Goal: Task Accomplishment & Management: Complete application form

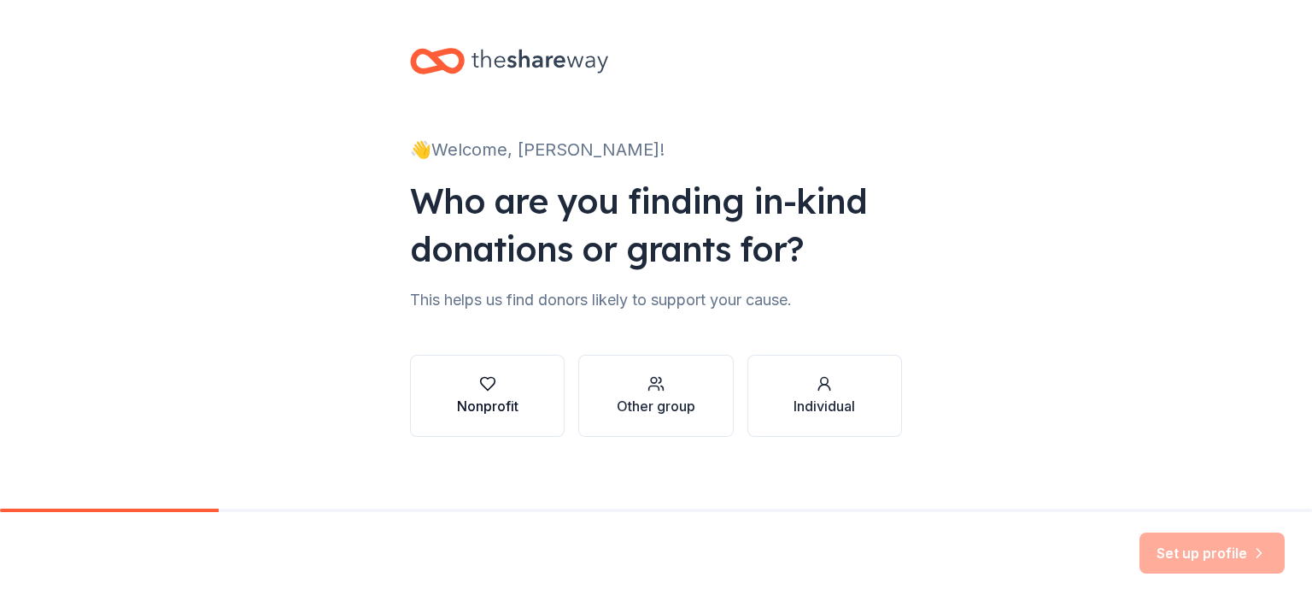
click at [499, 404] on div "Nonprofit" at bounding box center [488, 406] width 62 height 21
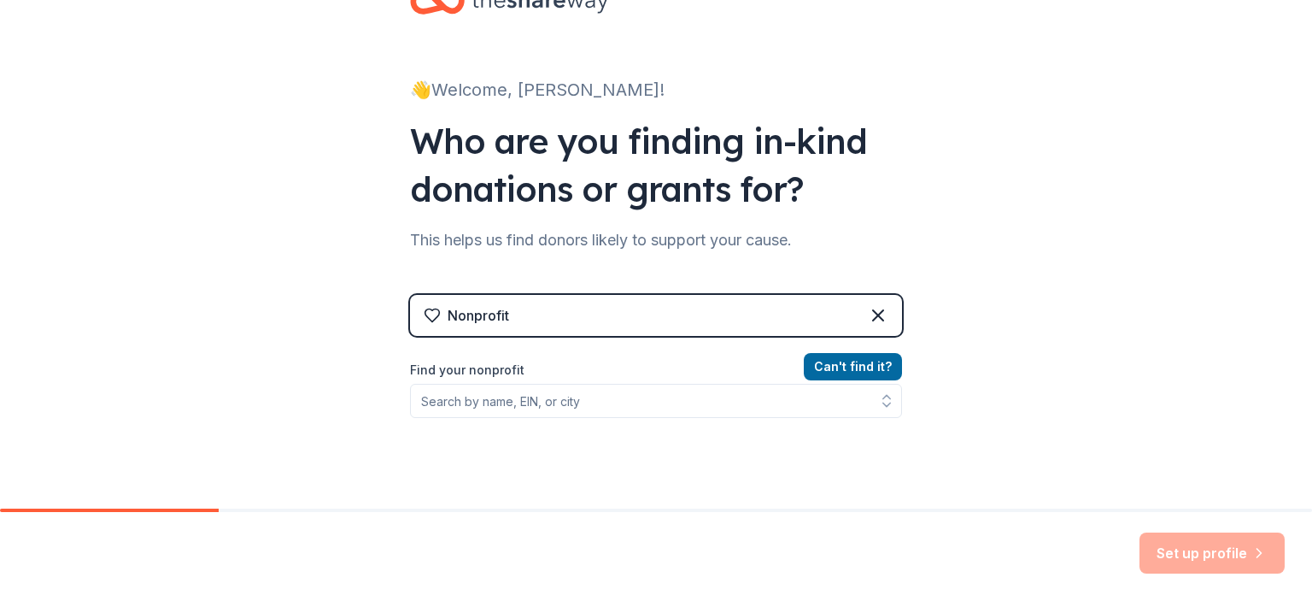
scroll to position [171, 0]
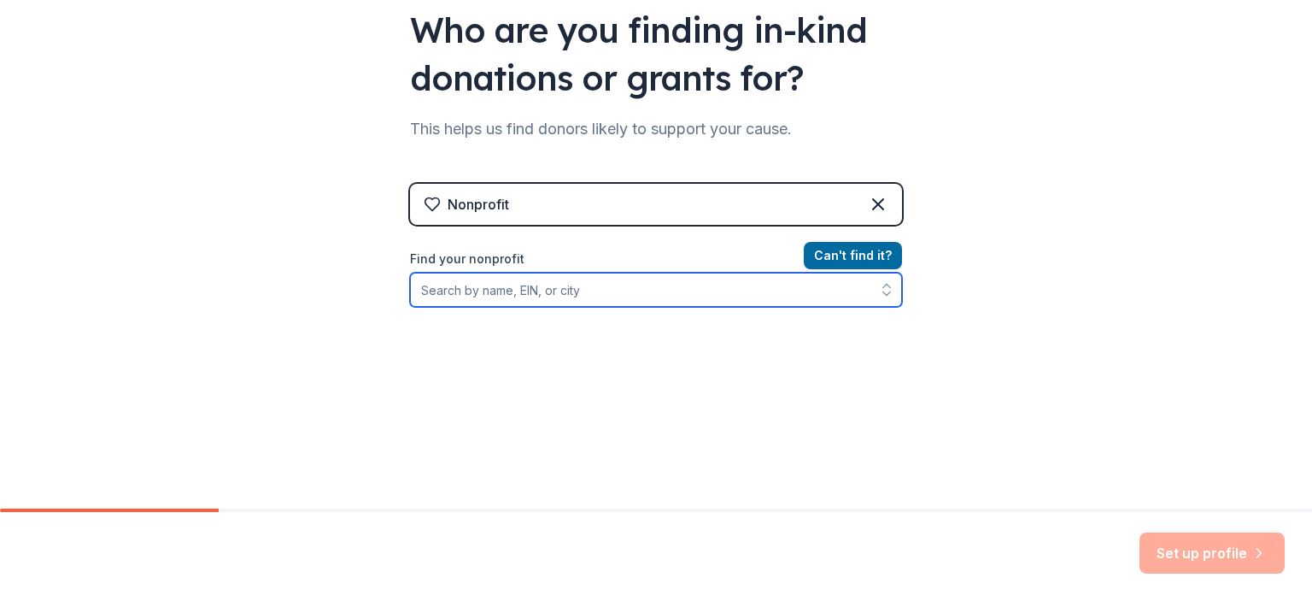
click at [636, 296] on input "Find your nonprofit" at bounding box center [656, 290] width 492 height 34
type input "[GEOGRAPHIC_DATA]"
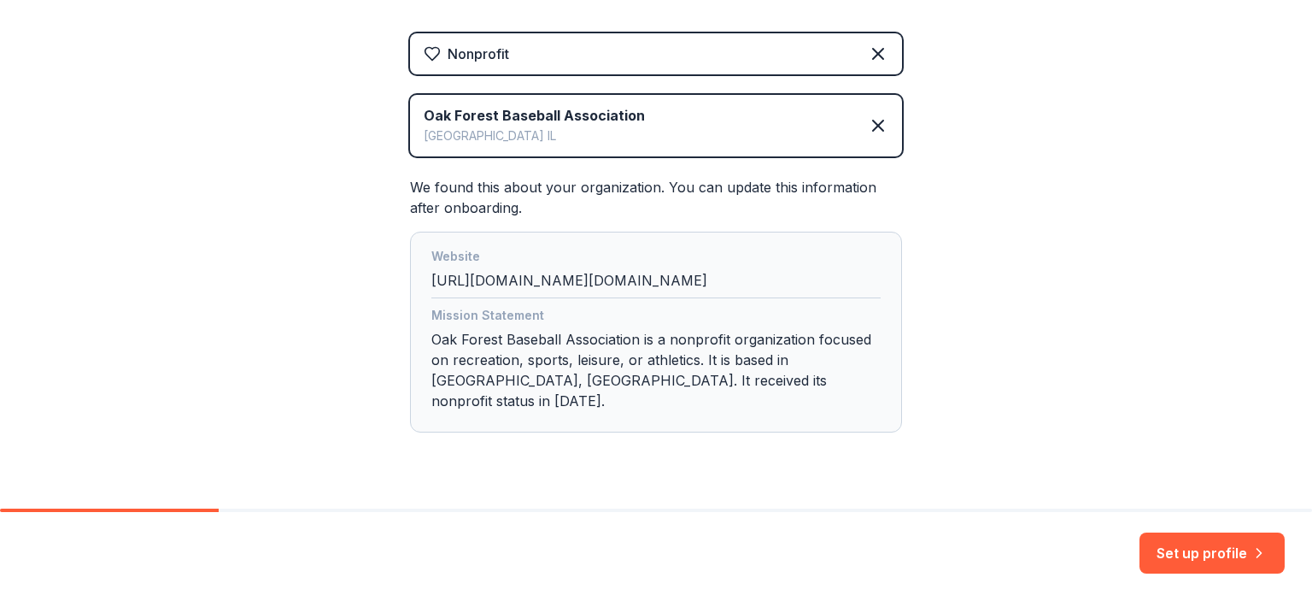
scroll to position [340, 0]
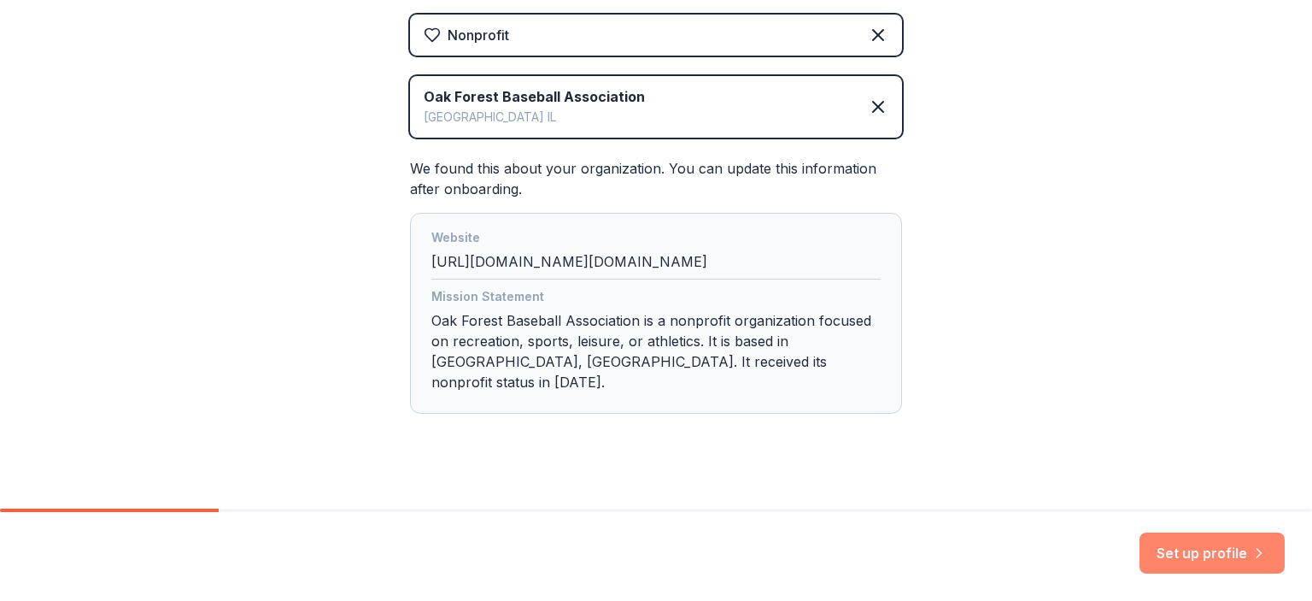
click at [1187, 546] on button "Set up profile" at bounding box center [1212, 552] width 145 height 41
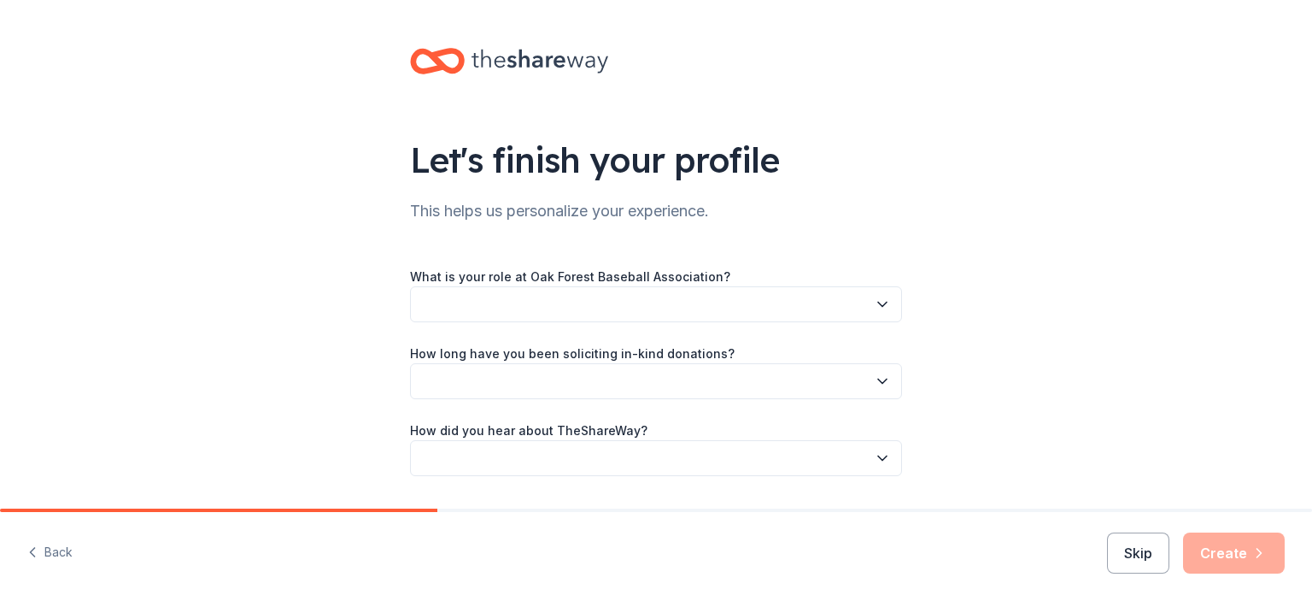
click at [871, 314] on button "button" at bounding box center [656, 304] width 492 height 36
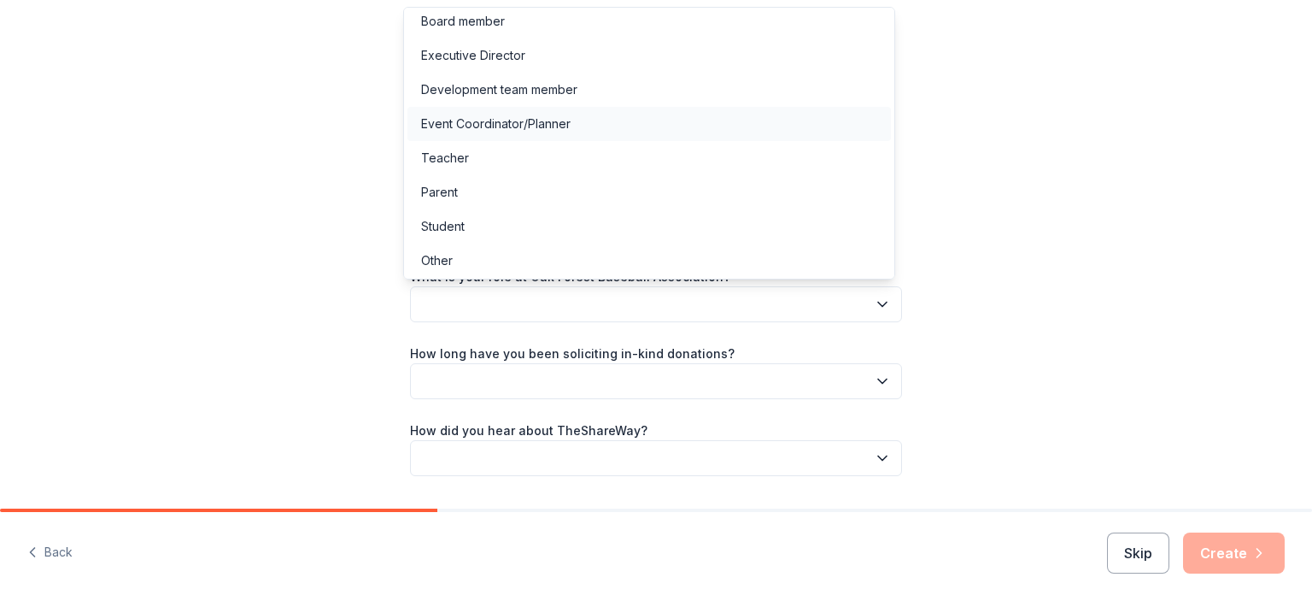
scroll to position [9, 0]
click at [569, 188] on div "Parent" at bounding box center [649, 190] width 484 height 34
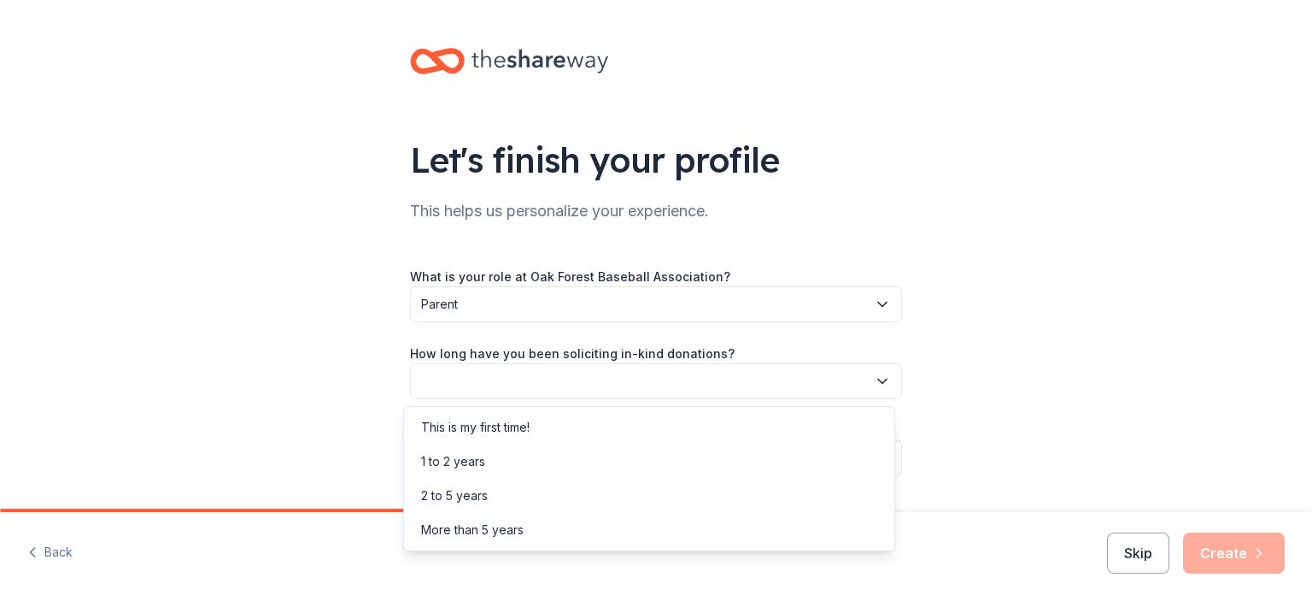
click at [680, 381] on button "button" at bounding box center [656, 381] width 492 height 36
click at [616, 428] on div "This is my first time!" at bounding box center [649, 427] width 484 height 34
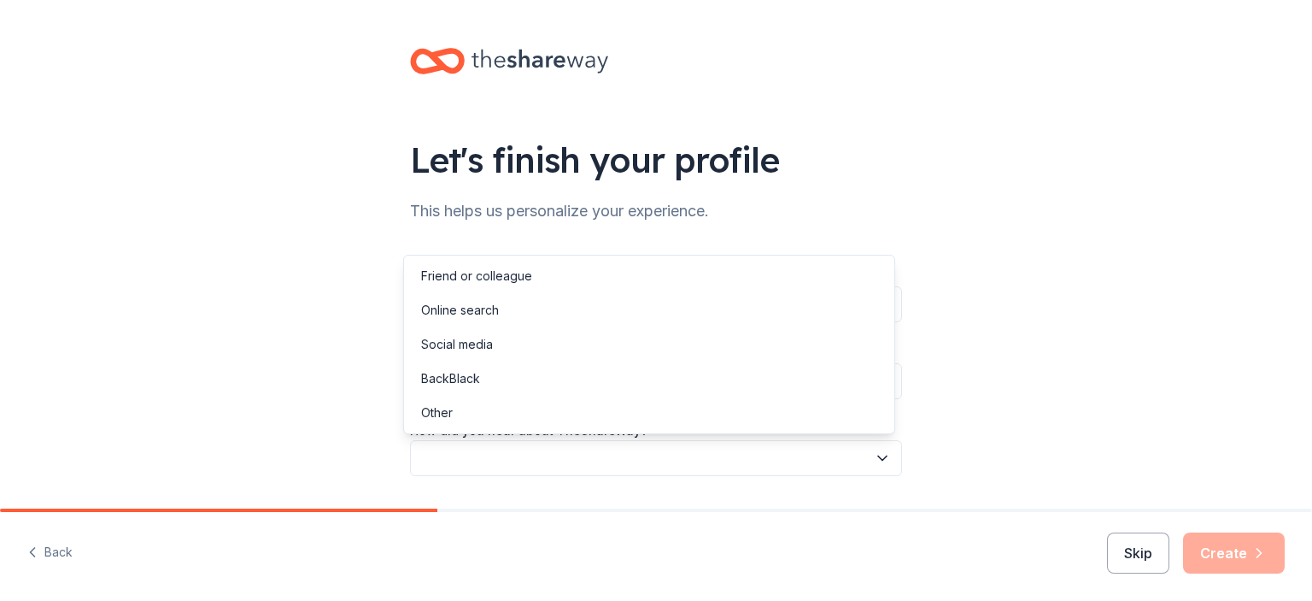
click at [629, 457] on button "button" at bounding box center [656, 458] width 492 height 36
click at [605, 303] on div "Online search" at bounding box center [649, 310] width 484 height 34
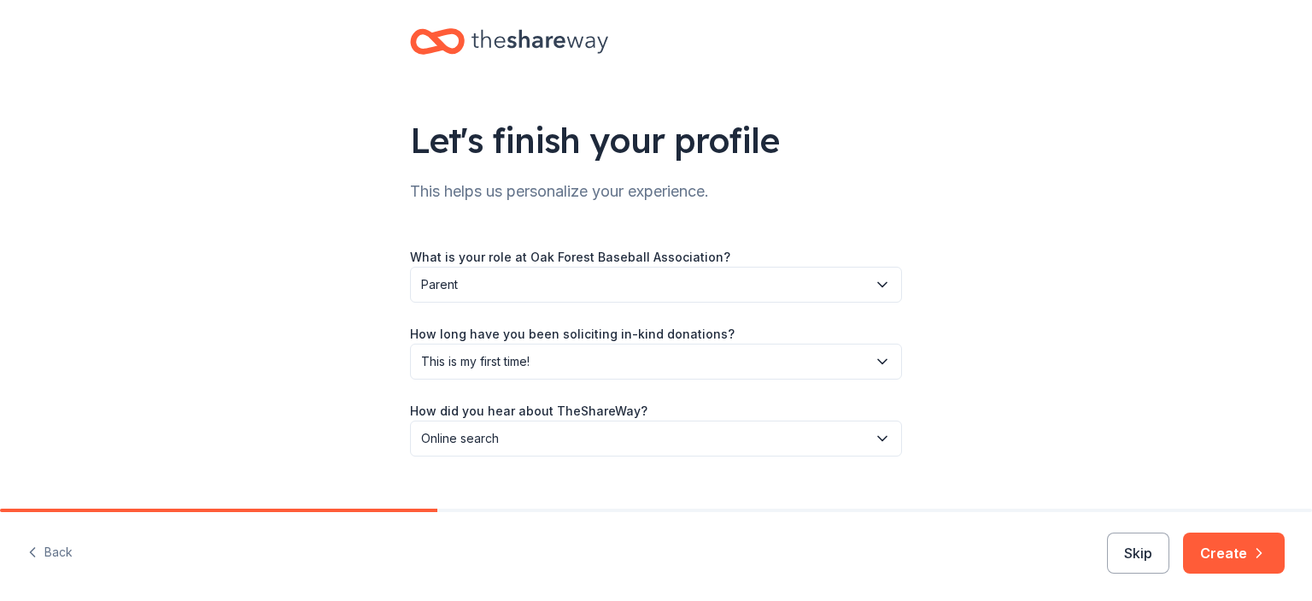
scroll to position [49, 0]
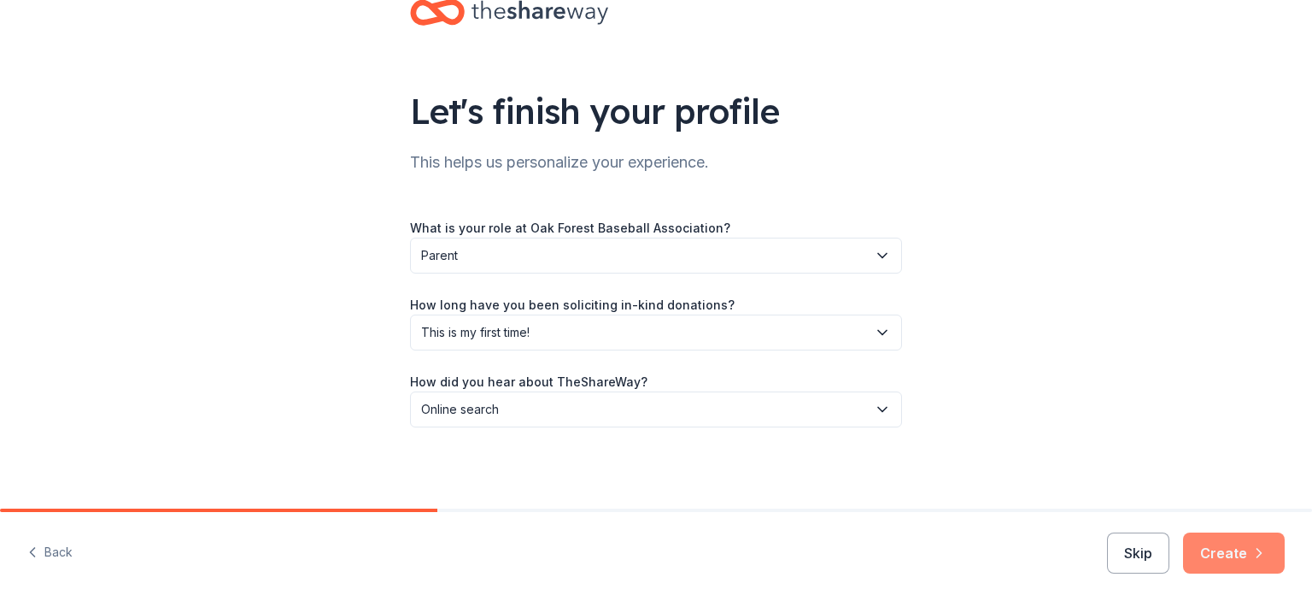
click at [1234, 556] on button "Create" at bounding box center [1234, 552] width 102 height 41
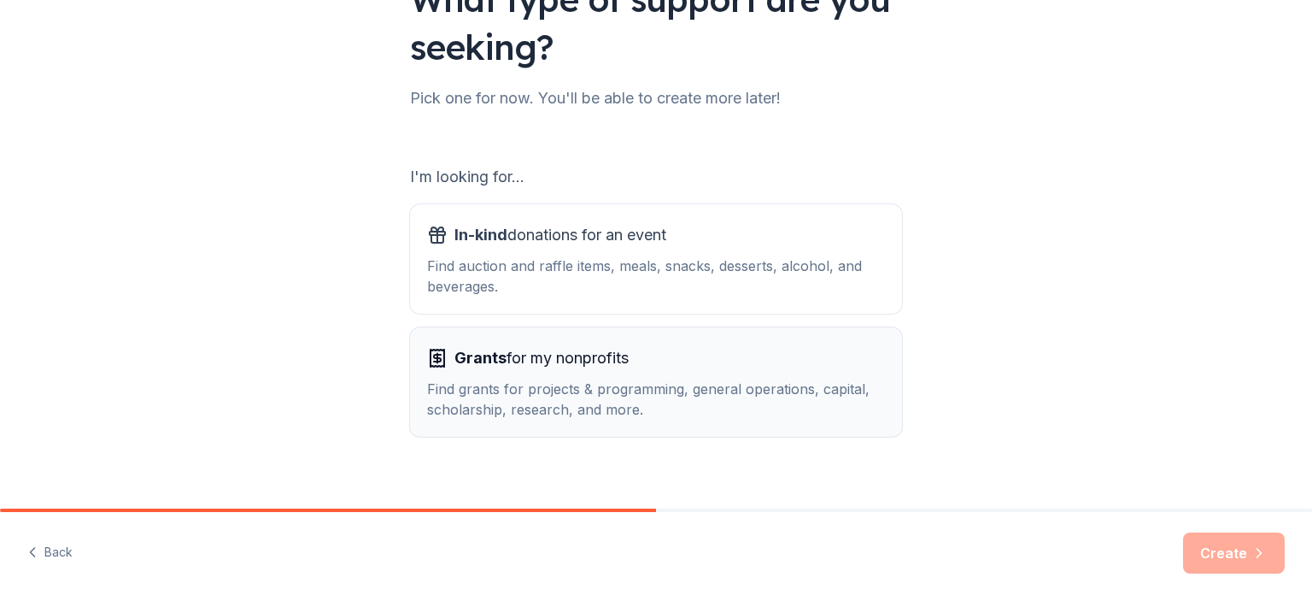
scroll to position [171, 0]
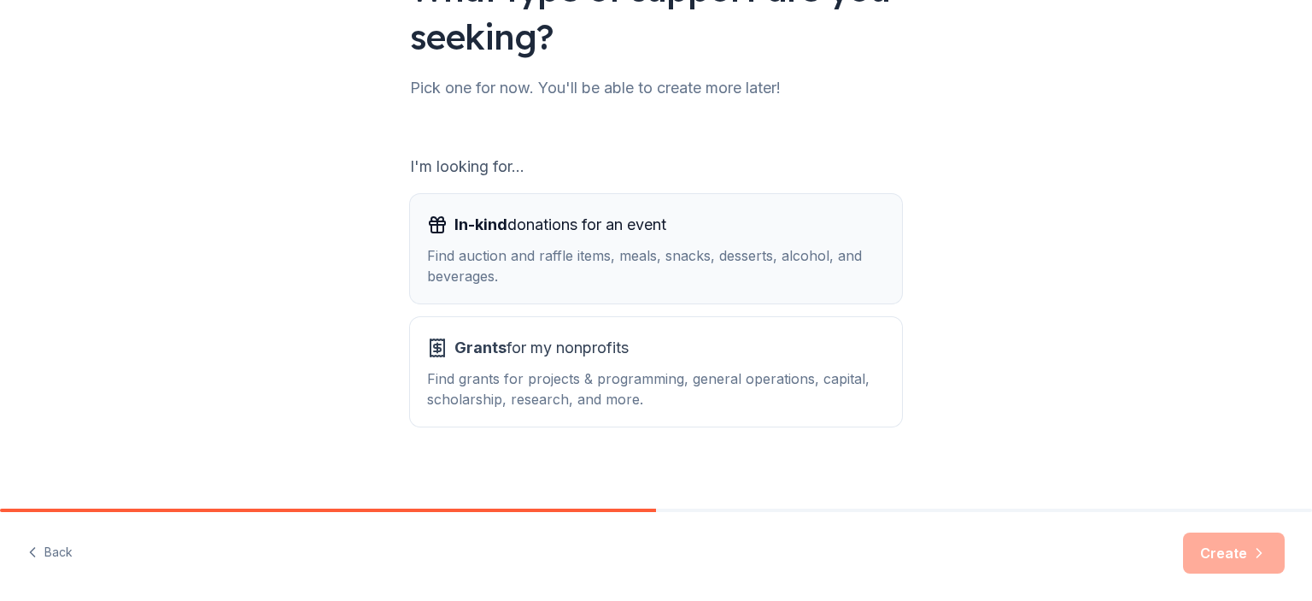
click at [699, 270] on div "Find auction and raffle items, meals, snacks, desserts, alcohol, and beverages." at bounding box center [656, 265] width 458 height 41
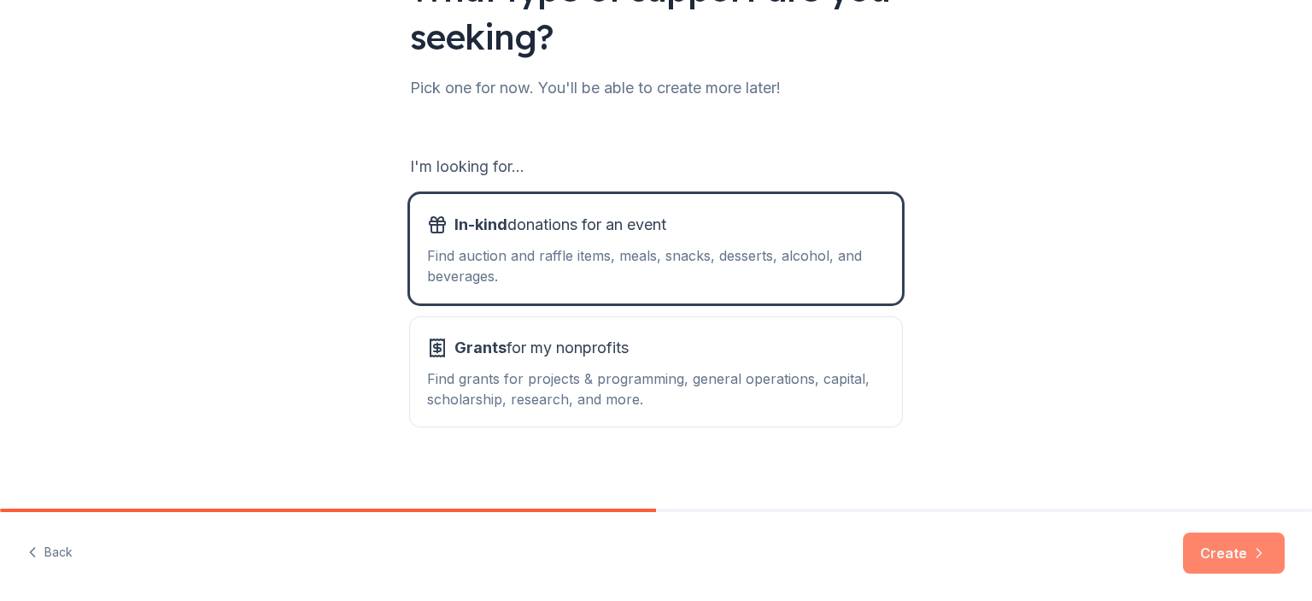
click at [1234, 568] on button "Create" at bounding box center [1234, 552] width 102 height 41
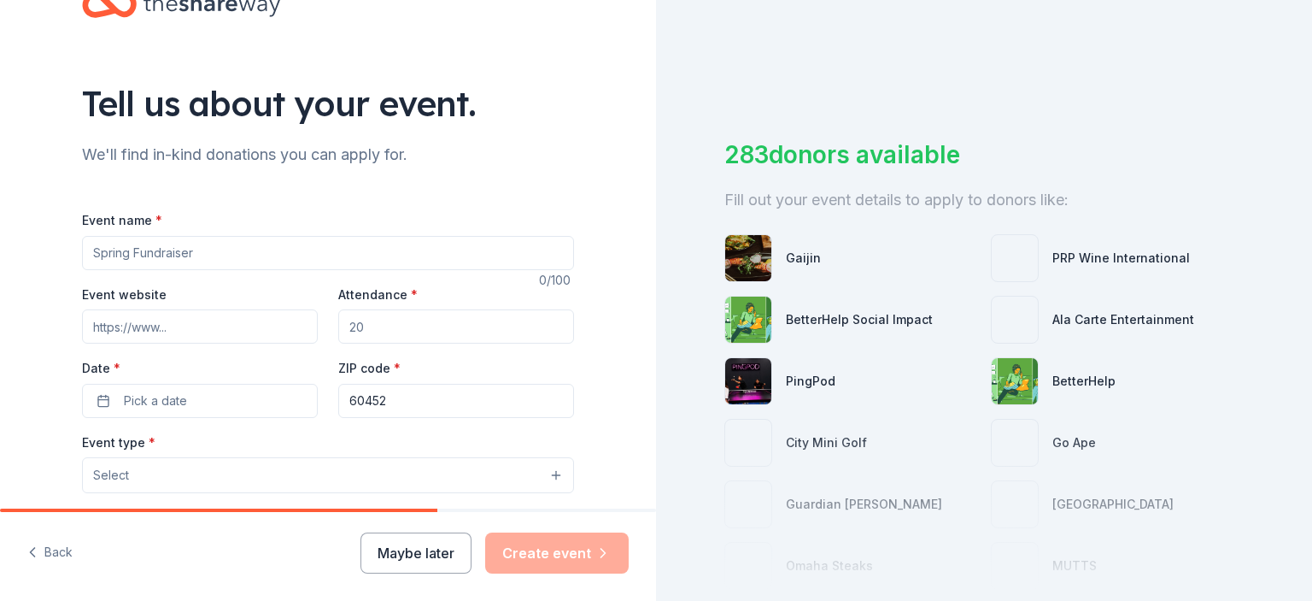
scroll to position [171, 0]
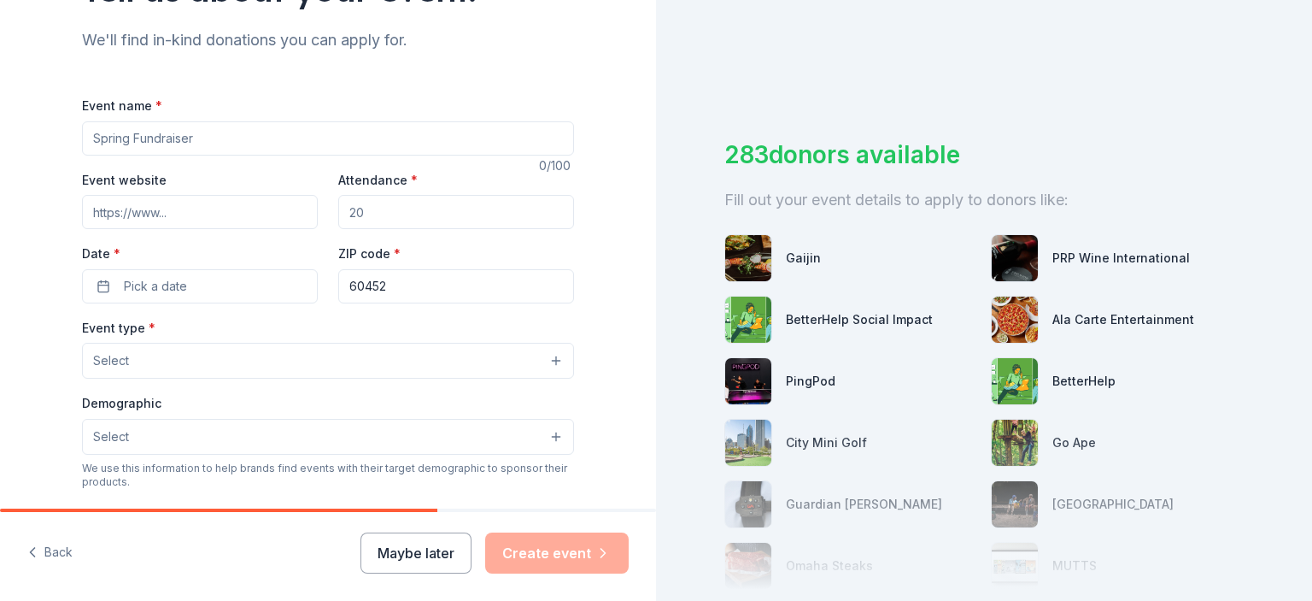
click at [219, 136] on input "Event name *" at bounding box center [328, 138] width 492 height 34
type input "Oak Forest Blue Demons 12U Cooperstown Fudnraiser"
click at [381, 223] on input "Attendance *" at bounding box center [456, 212] width 236 height 34
drag, startPoint x: 381, startPoint y: 223, endPoint x: 320, endPoint y: 212, distance: 61.7
click at [320, 212] on div "Event website Attendance * Date * Pick a date ZIP code * 60452" at bounding box center [328, 236] width 492 height 134
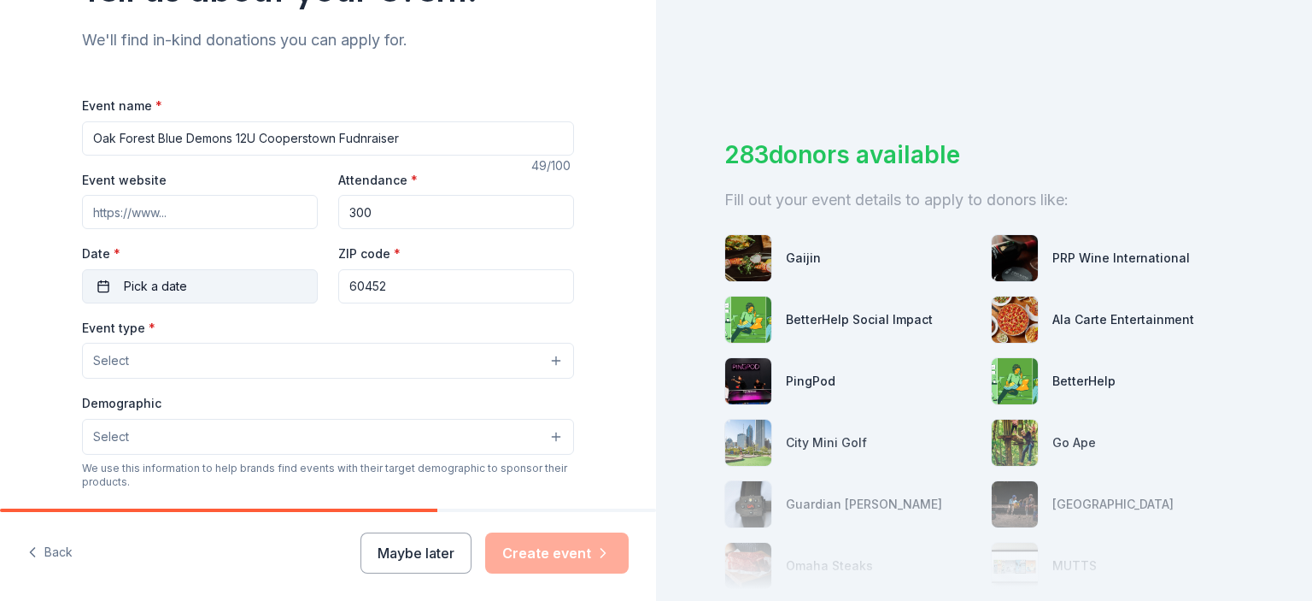
type input "300"
click at [243, 293] on button "Pick a date" at bounding box center [200, 286] width 236 height 34
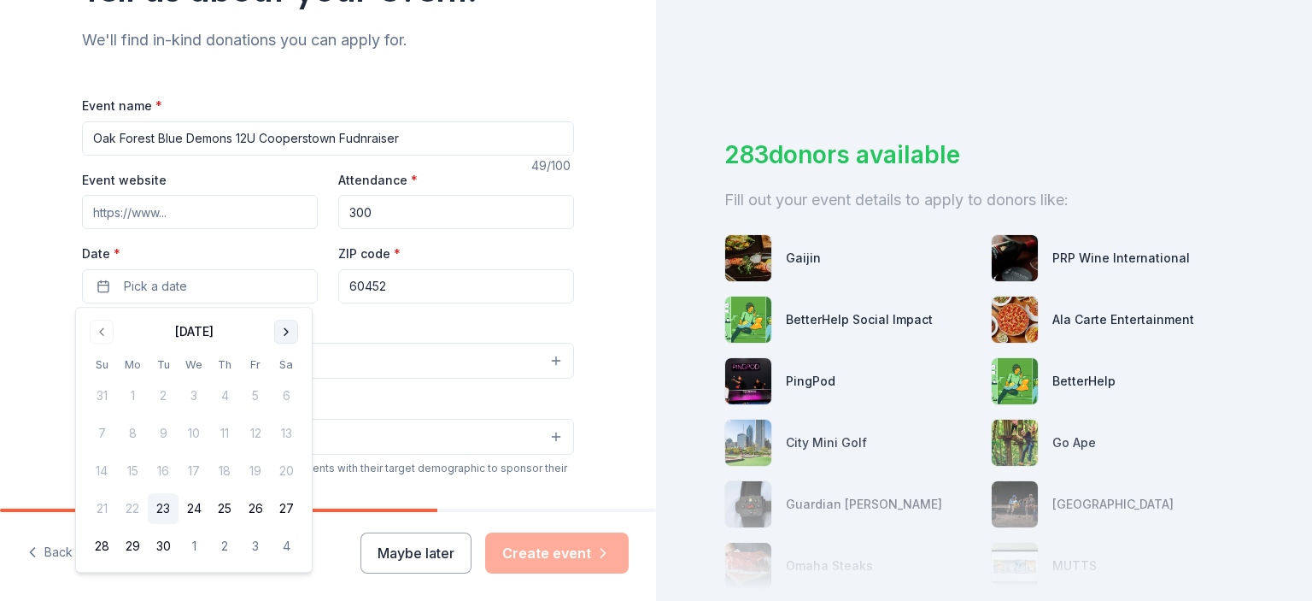
click at [281, 331] on button "Go to next month" at bounding box center [286, 332] width 24 height 24
click at [290, 474] on button "15" at bounding box center [286, 470] width 31 height 31
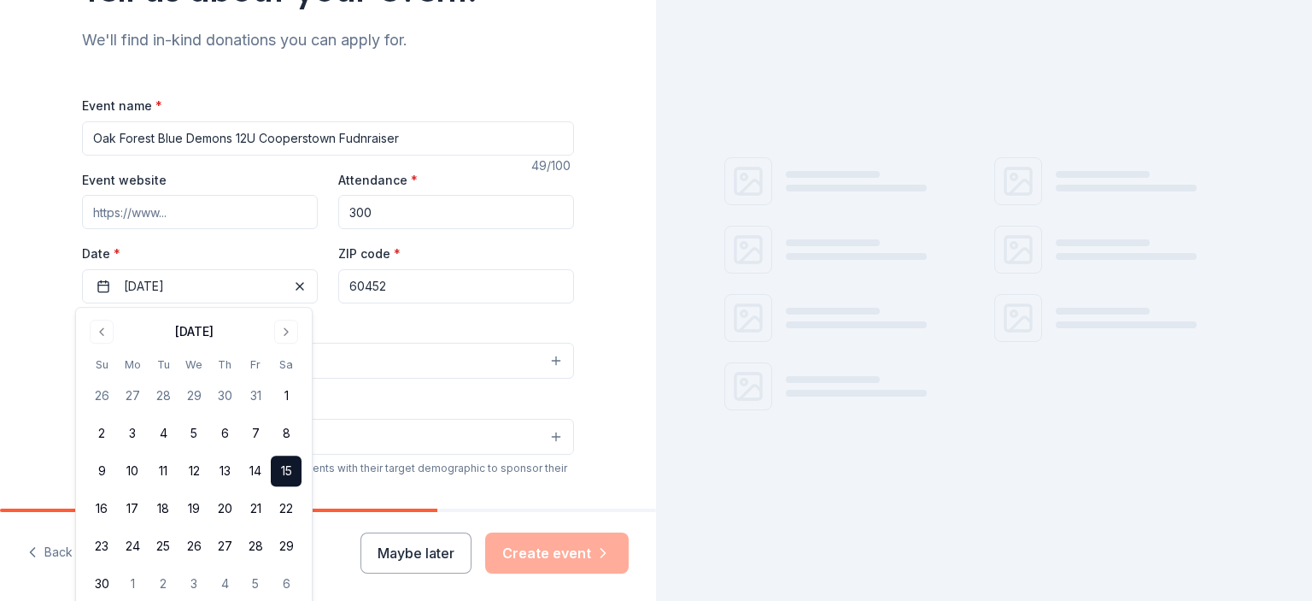
click at [420, 320] on div "Event type * Select" at bounding box center [328, 348] width 492 height 62
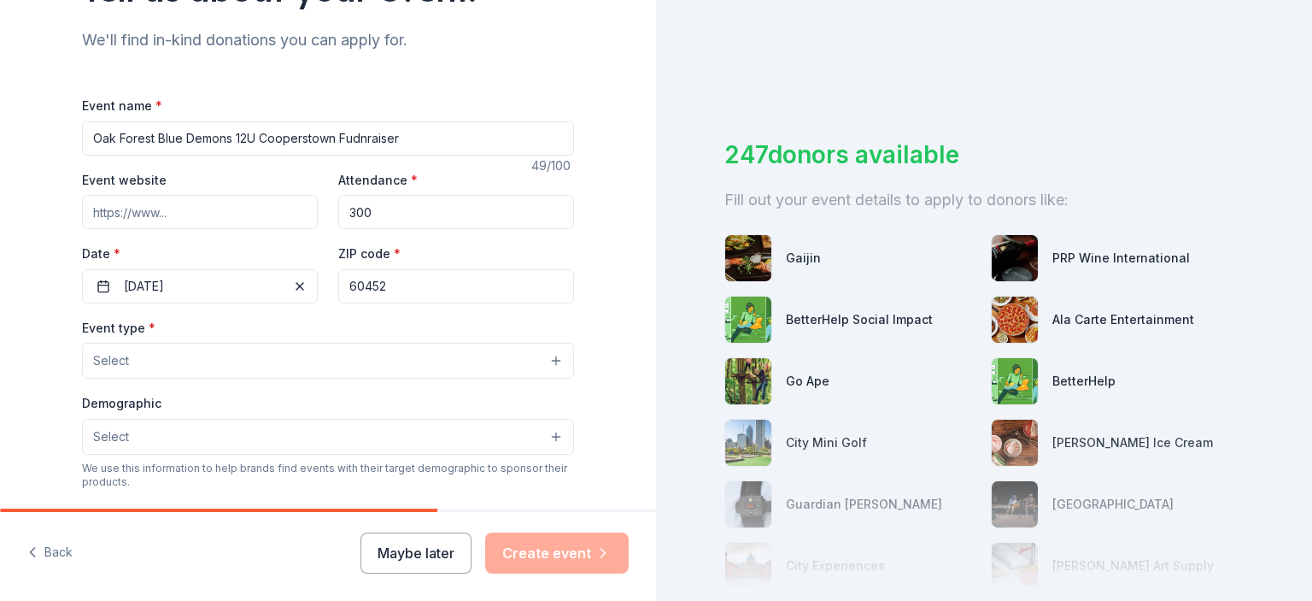
click at [427, 361] on button "Select" at bounding box center [328, 361] width 492 height 36
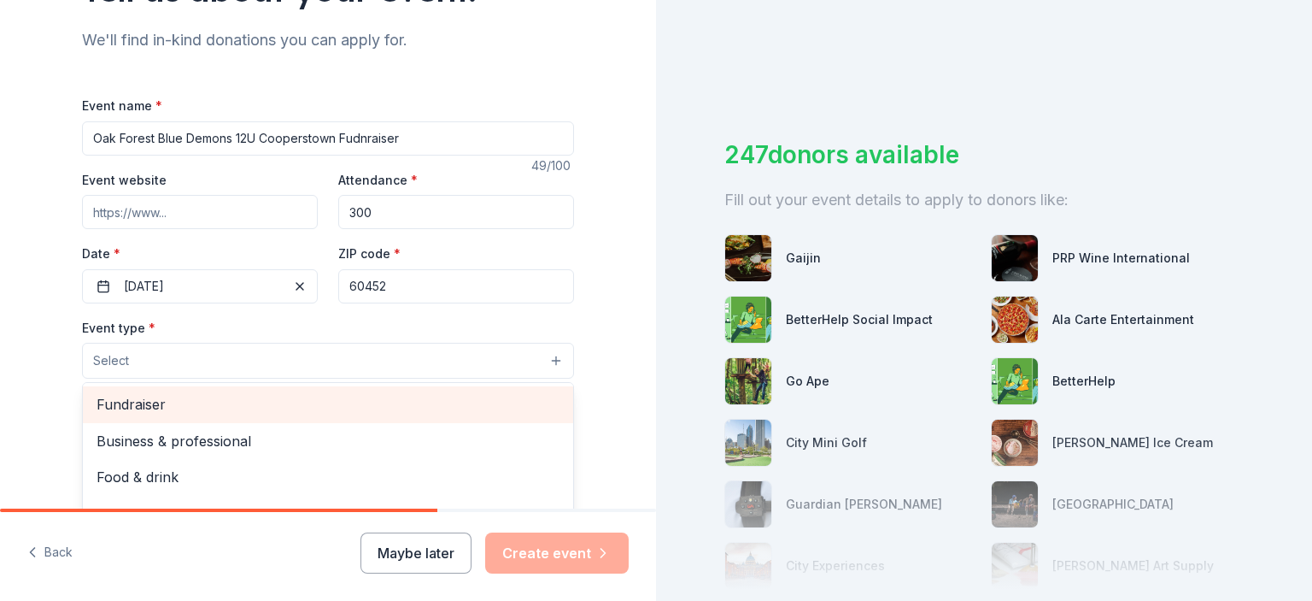
click at [386, 389] on div "Fundraiser" at bounding box center [328, 404] width 490 height 36
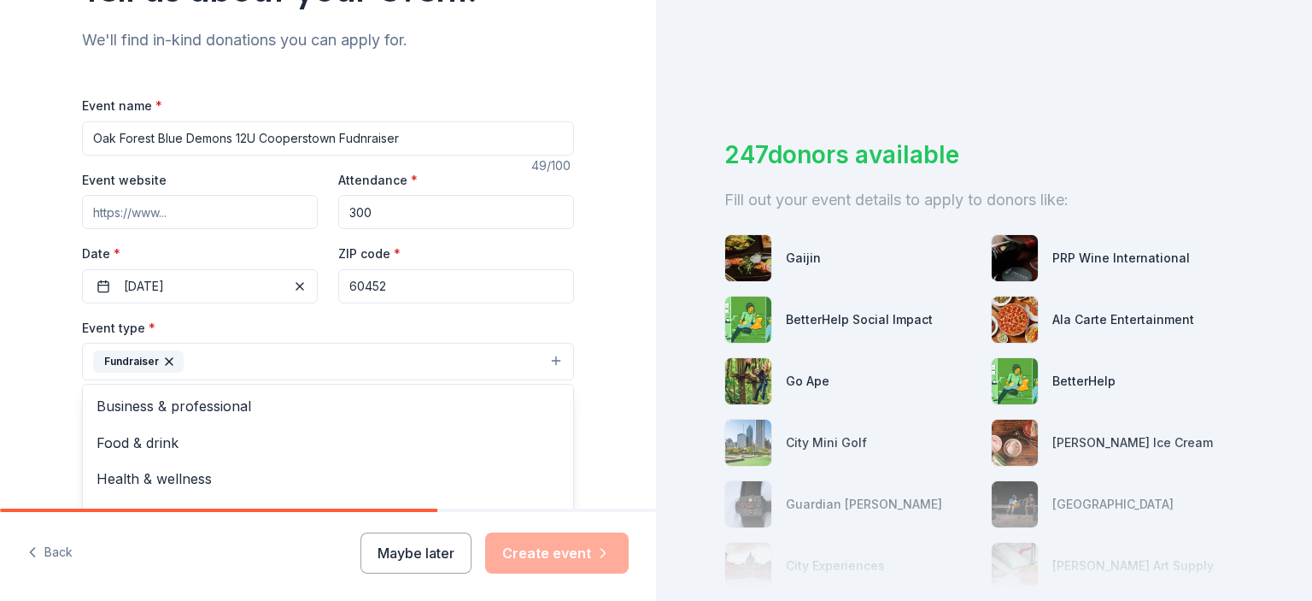
click at [494, 319] on div "Event type * Fundraiser Business & professional Food & drink Health & wellness …" at bounding box center [328, 349] width 492 height 64
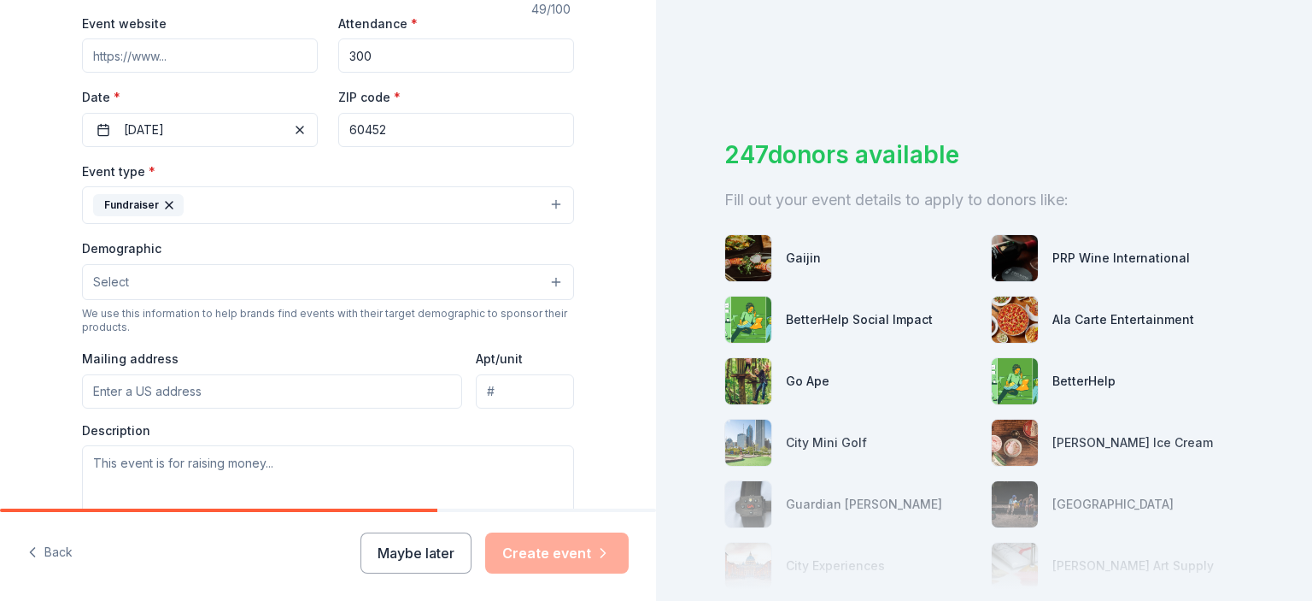
scroll to position [342, 0]
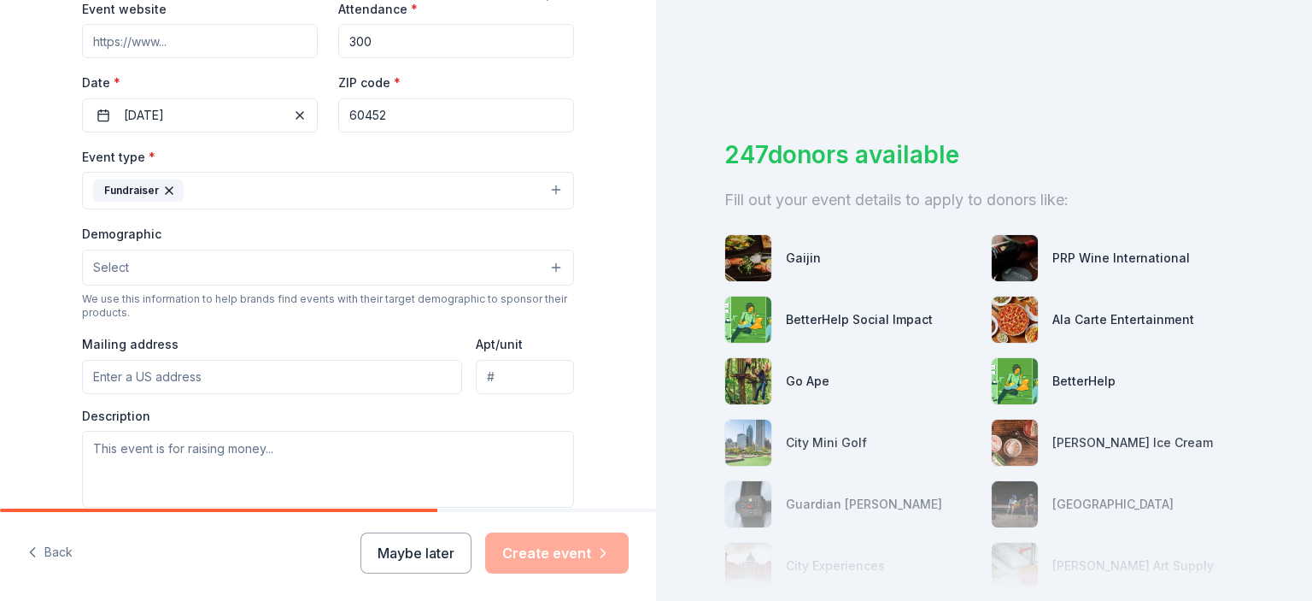
click at [525, 273] on button "Select" at bounding box center [328, 267] width 492 height 36
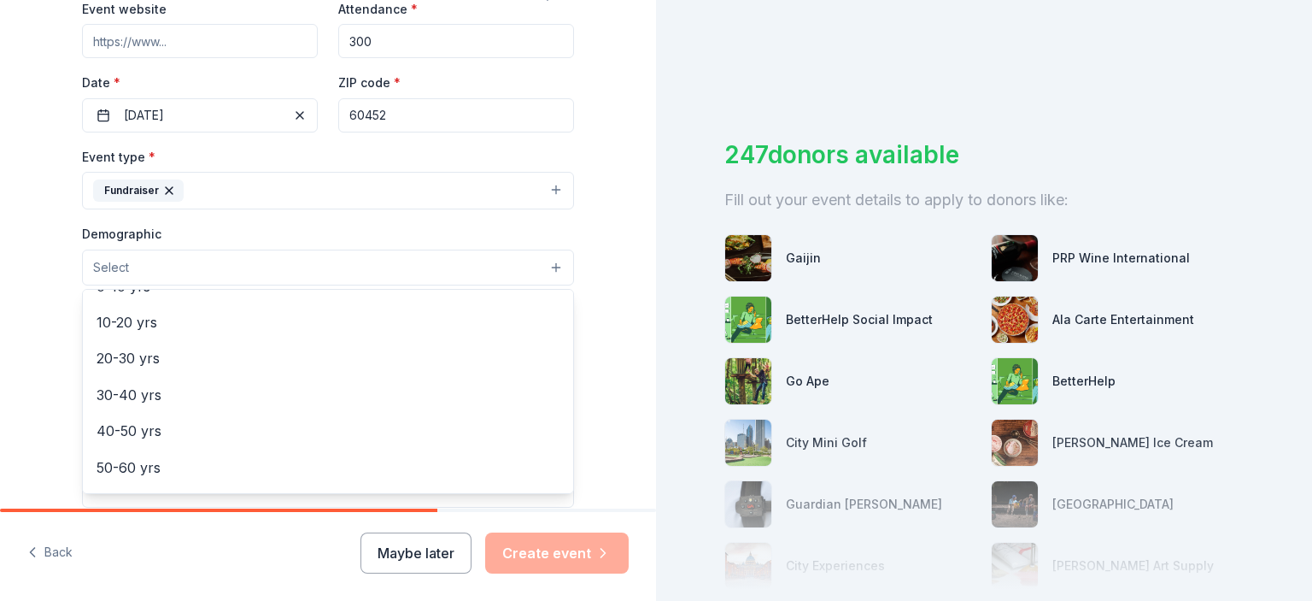
scroll to position [171, 0]
click at [495, 223] on div "Demographic Select All genders Mostly men Mostly women All ages [DEMOGRAPHIC_DA…" at bounding box center [328, 254] width 492 height 62
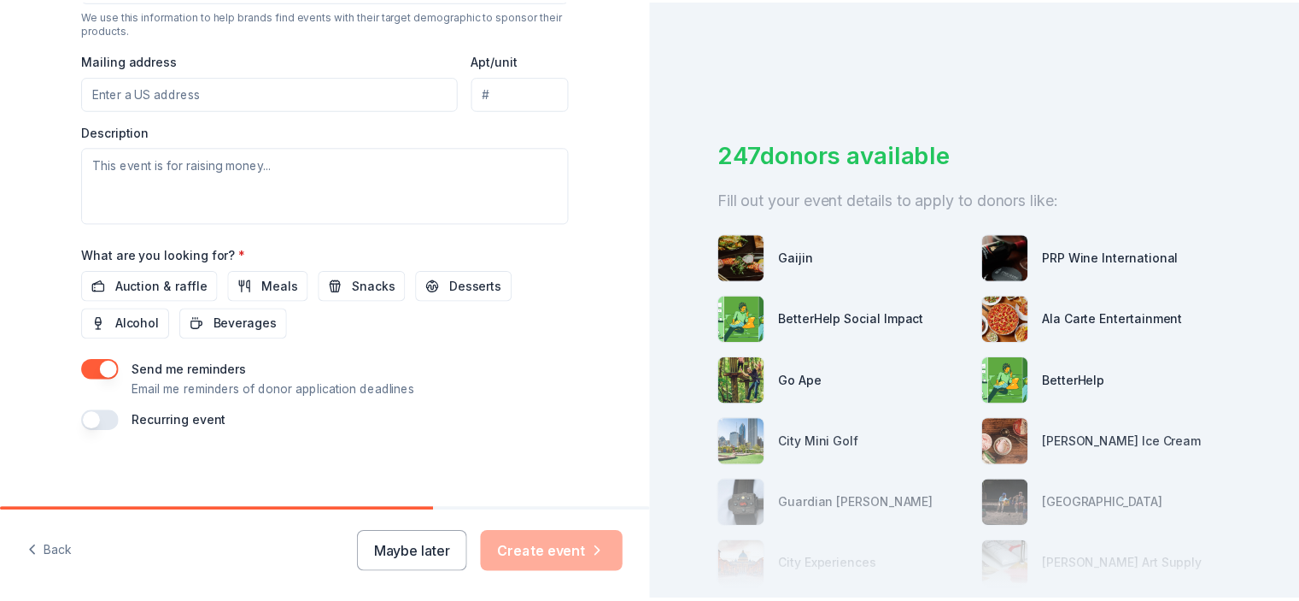
scroll to position [630, 0]
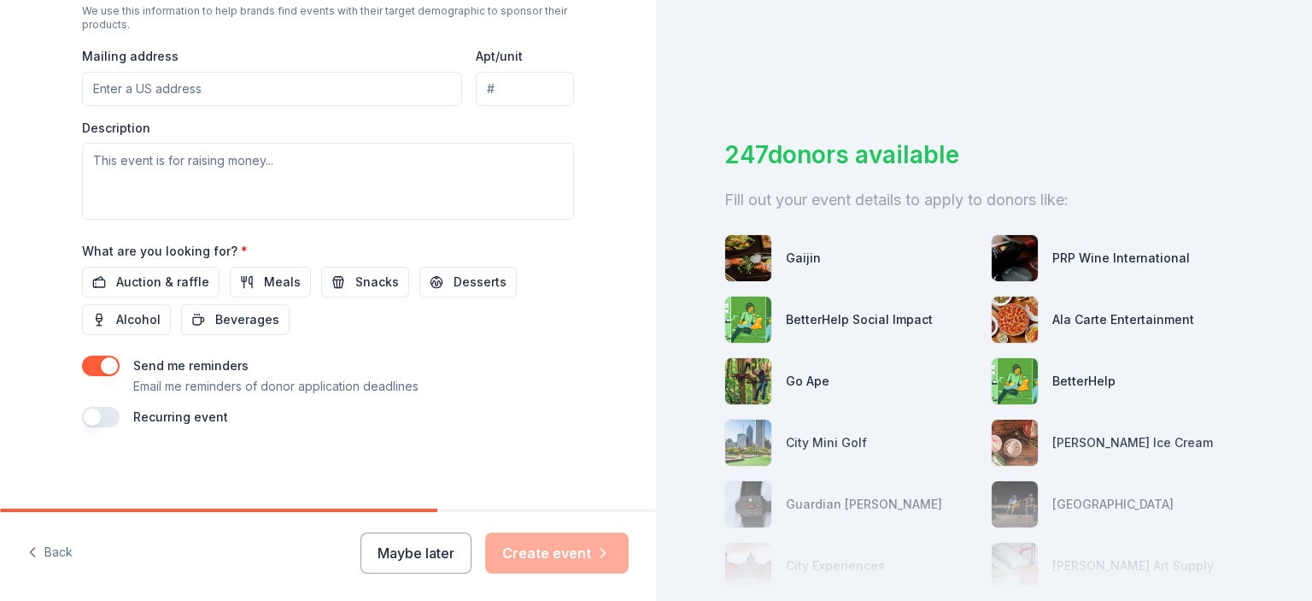
click at [144, 264] on div "What are you looking for? * Auction & raffle Meals Snacks Desserts Alcohol Beve…" at bounding box center [328, 287] width 492 height 95
click at [147, 283] on span "Auction & raffle" at bounding box center [162, 282] width 93 height 21
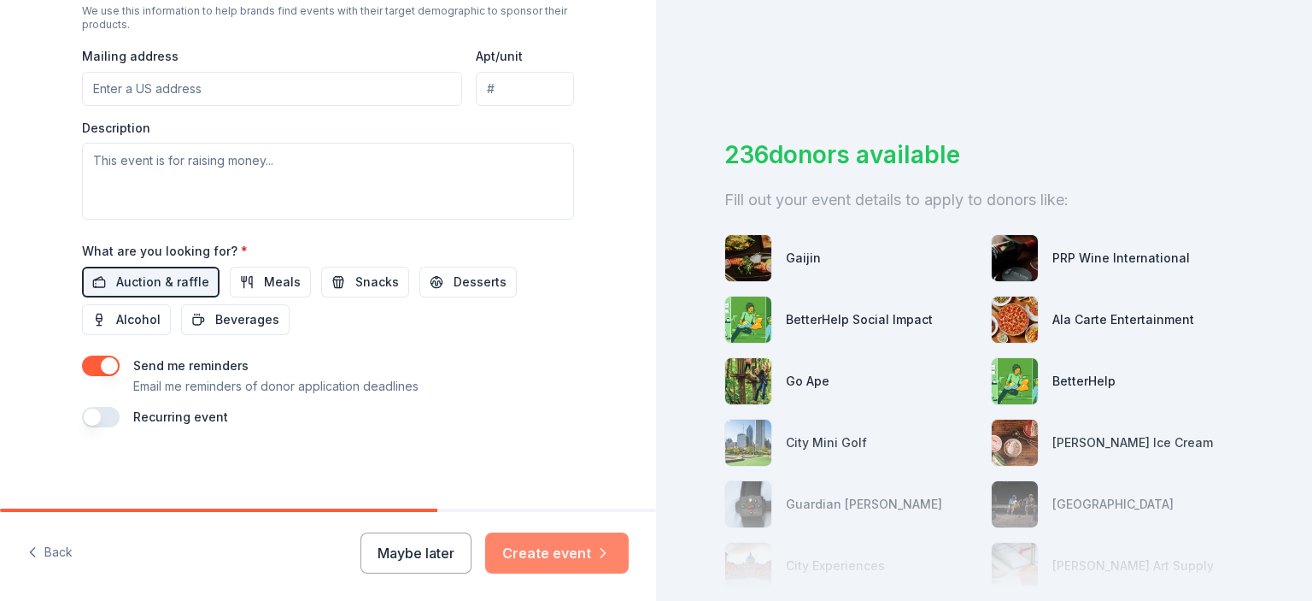
click at [556, 552] on button "Create event" at bounding box center [557, 552] width 144 height 41
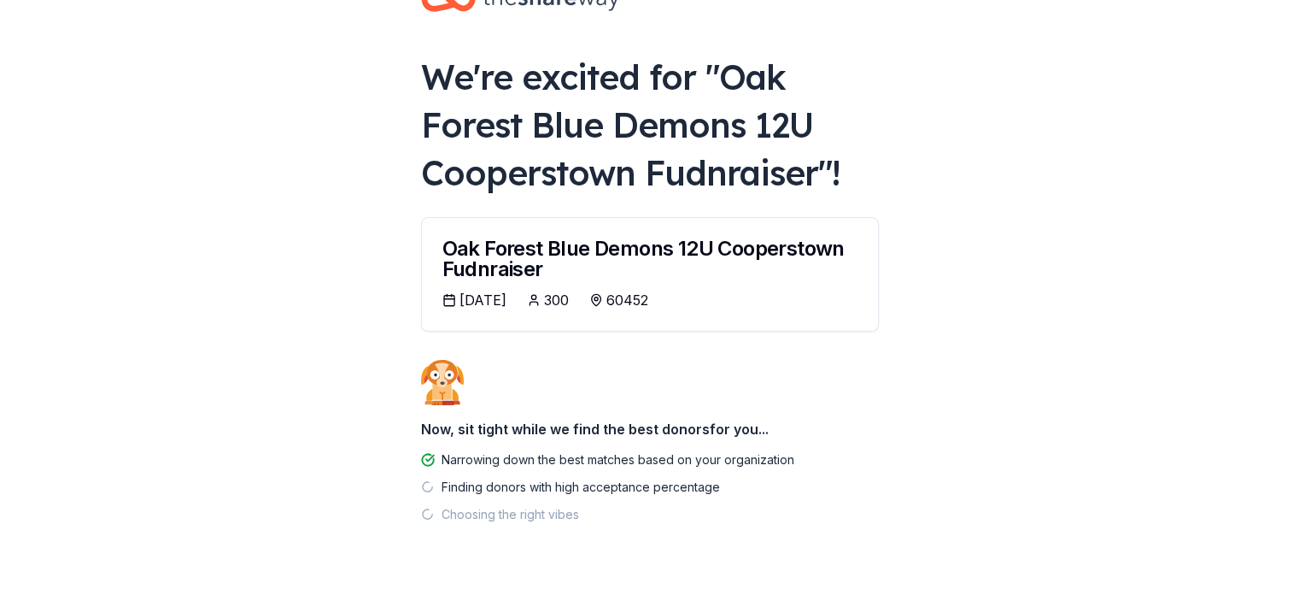
scroll to position [92, 0]
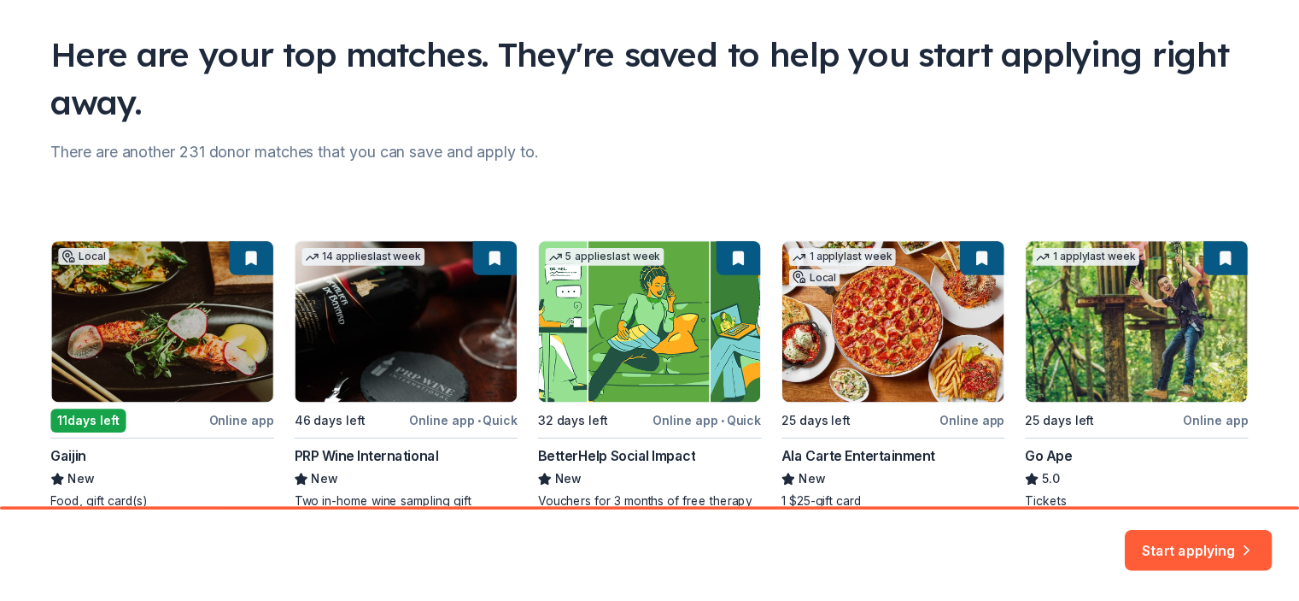
scroll to position [209, 0]
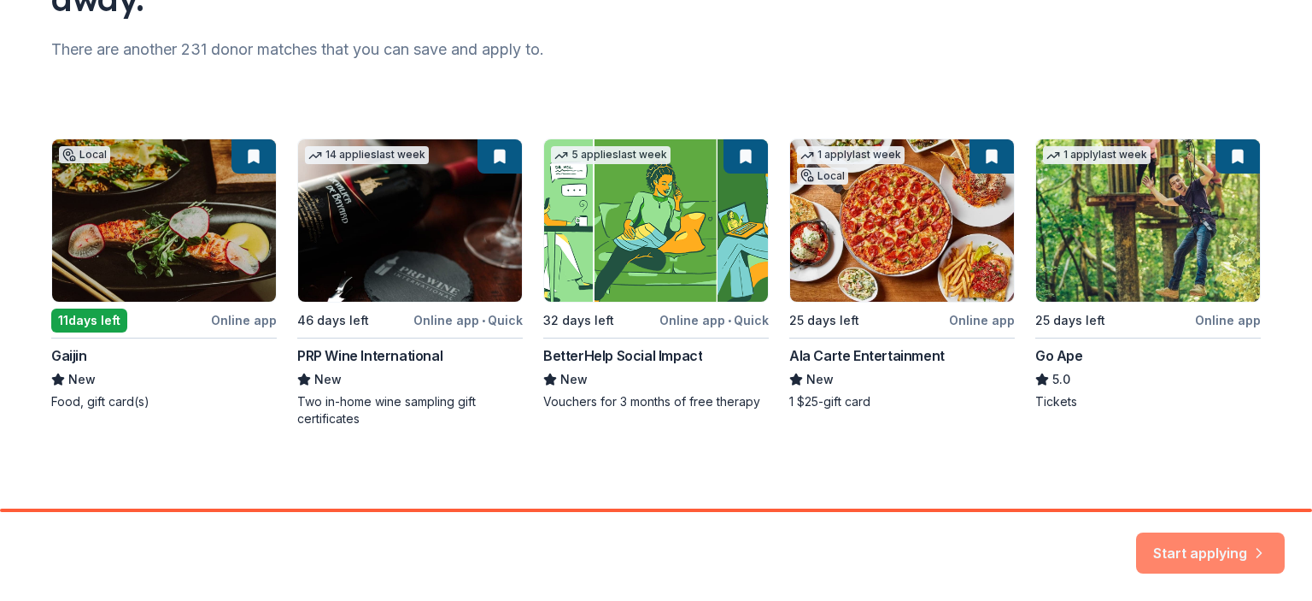
click at [1205, 541] on button "Start applying" at bounding box center [1210, 542] width 149 height 41
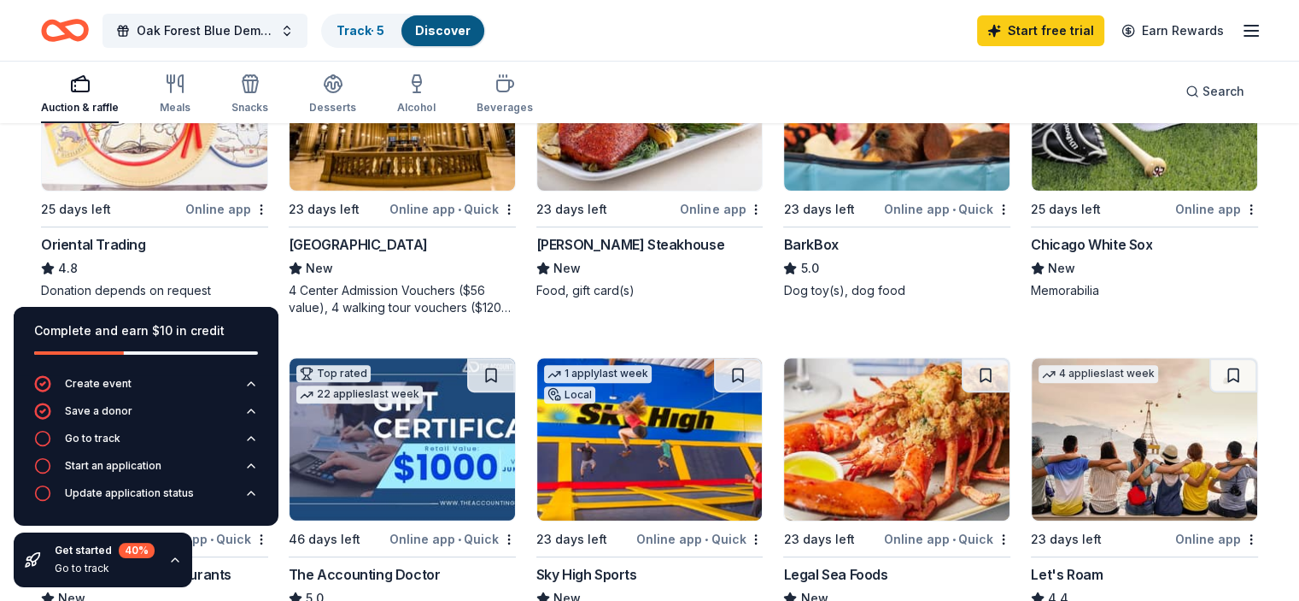
scroll to position [598, 0]
